Goal: Transaction & Acquisition: Purchase product/service

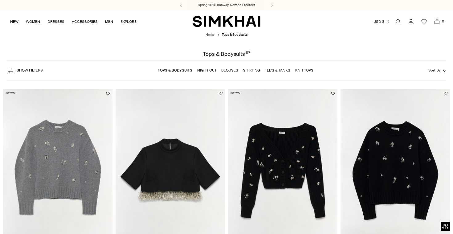
click at [279, 69] on link "Tee's & Tanks" at bounding box center [277, 70] width 25 height 4
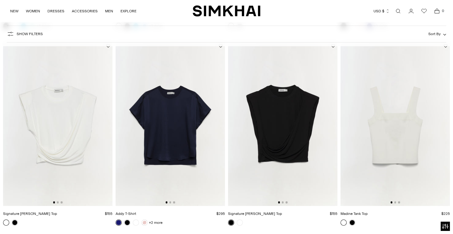
scroll to position [249, 0]
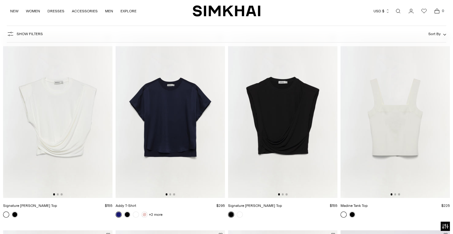
click at [400, 135] on img at bounding box center [394, 116] width 109 height 164
